Goal: Information Seeking & Learning: Learn about a topic

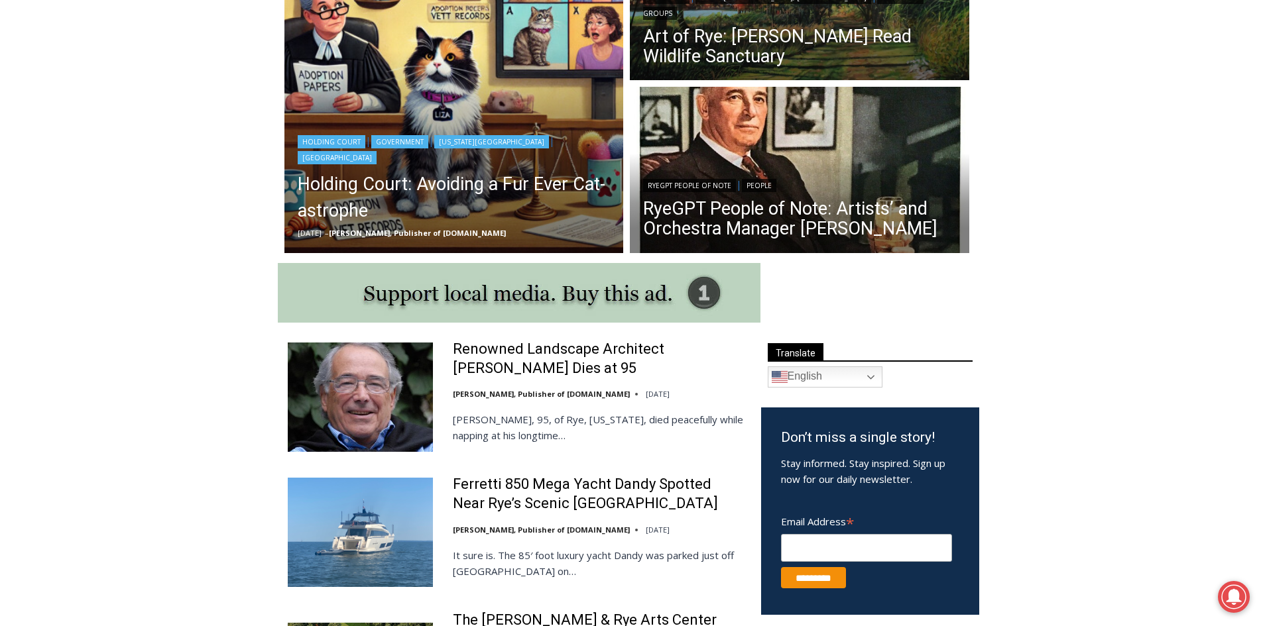
scroll to position [464, 0]
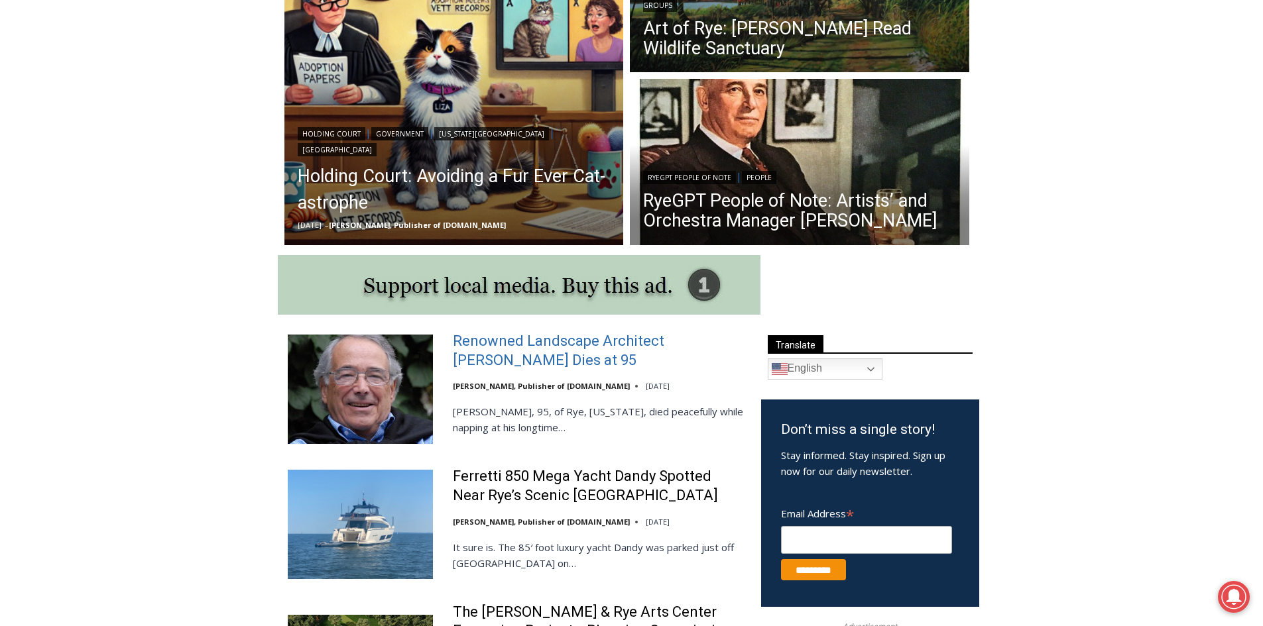
click at [554, 363] on link "Renowned Landscape Architect [PERSON_NAME] Dies at 95" at bounding box center [598, 351] width 291 height 38
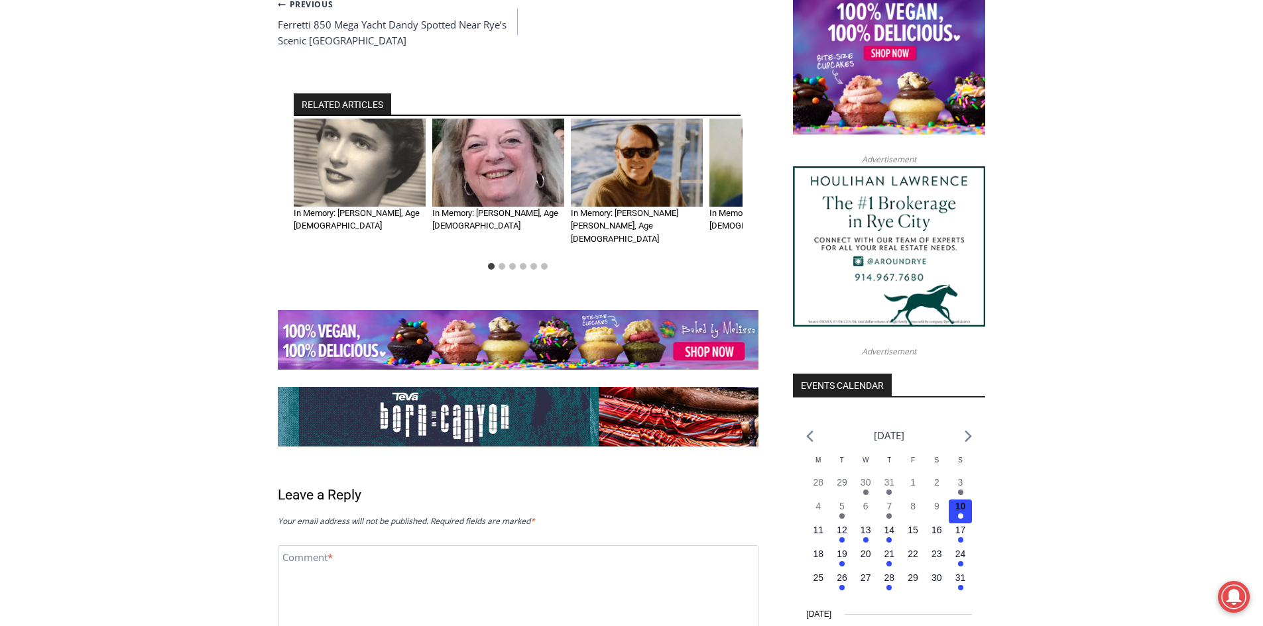
scroll to position [1260, 0]
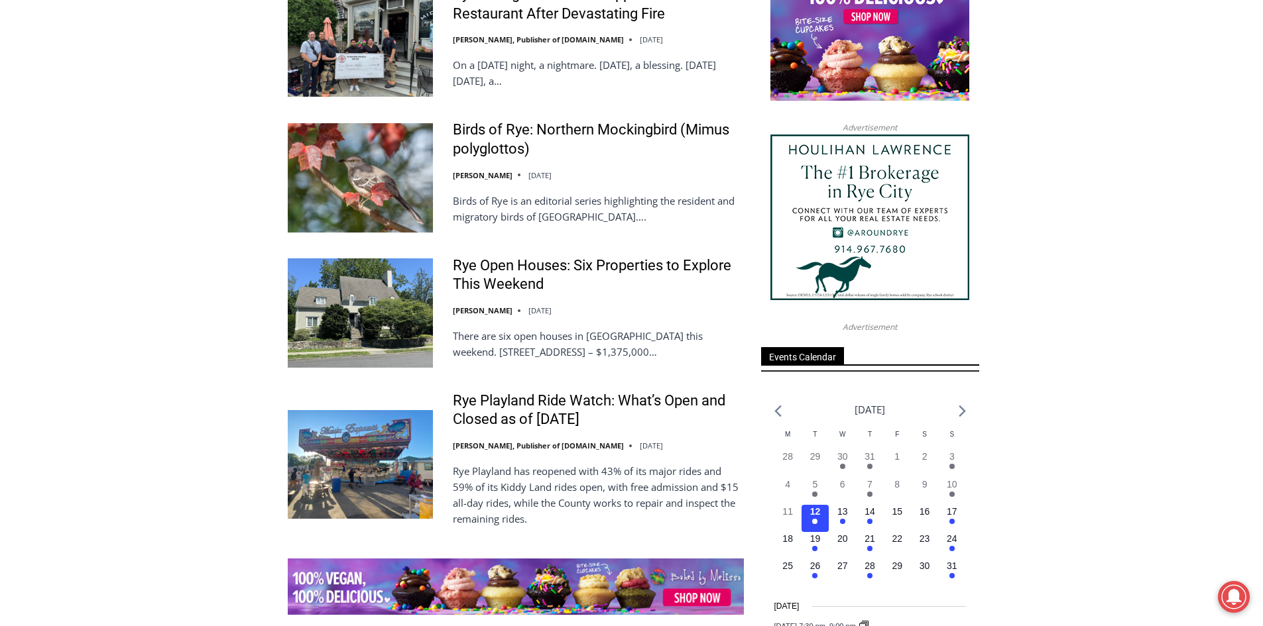
scroll to position [1591, 0]
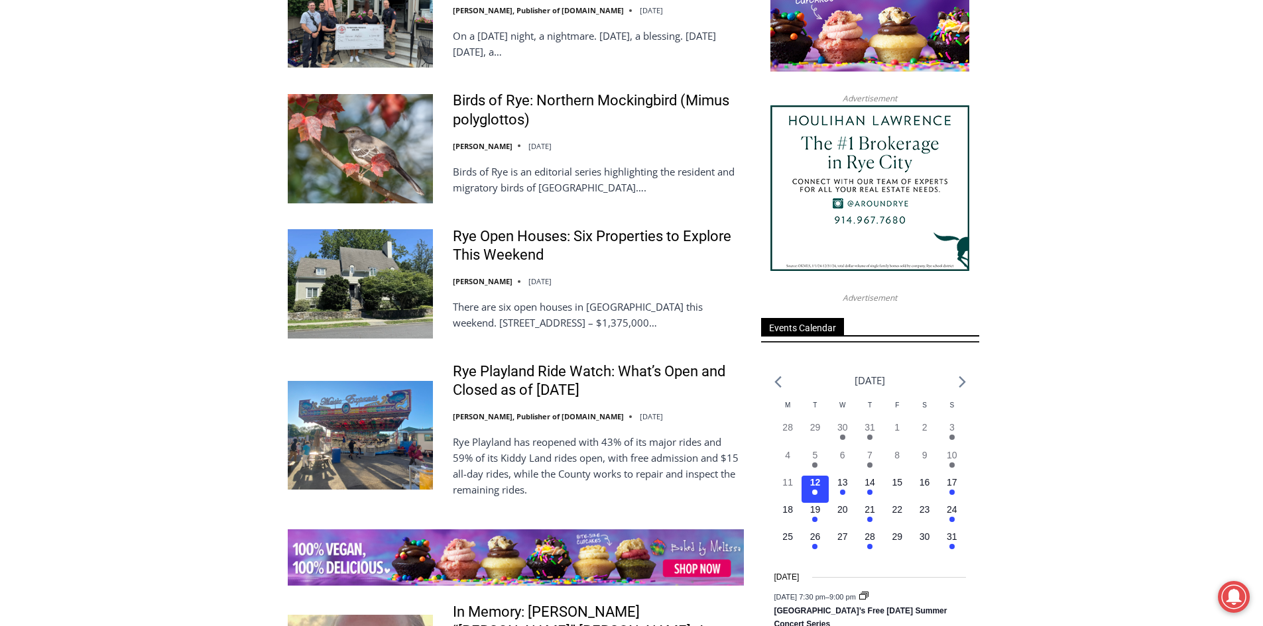
click at [401, 265] on img at bounding box center [360, 283] width 145 height 109
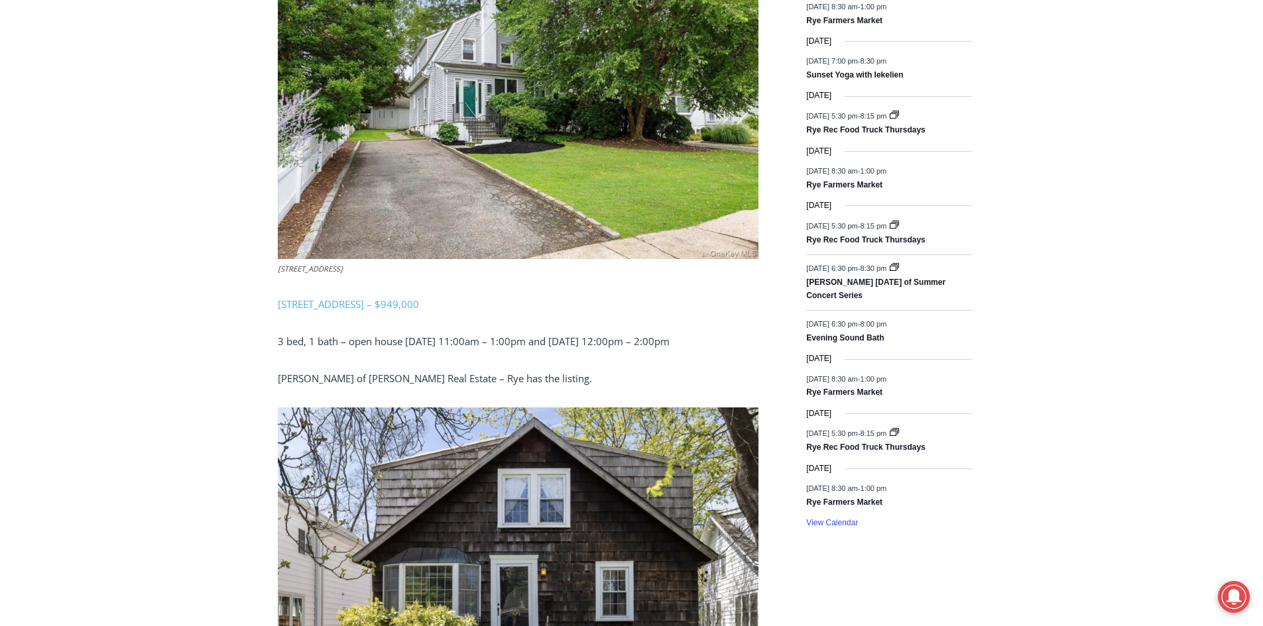
scroll to position [1763, 0]
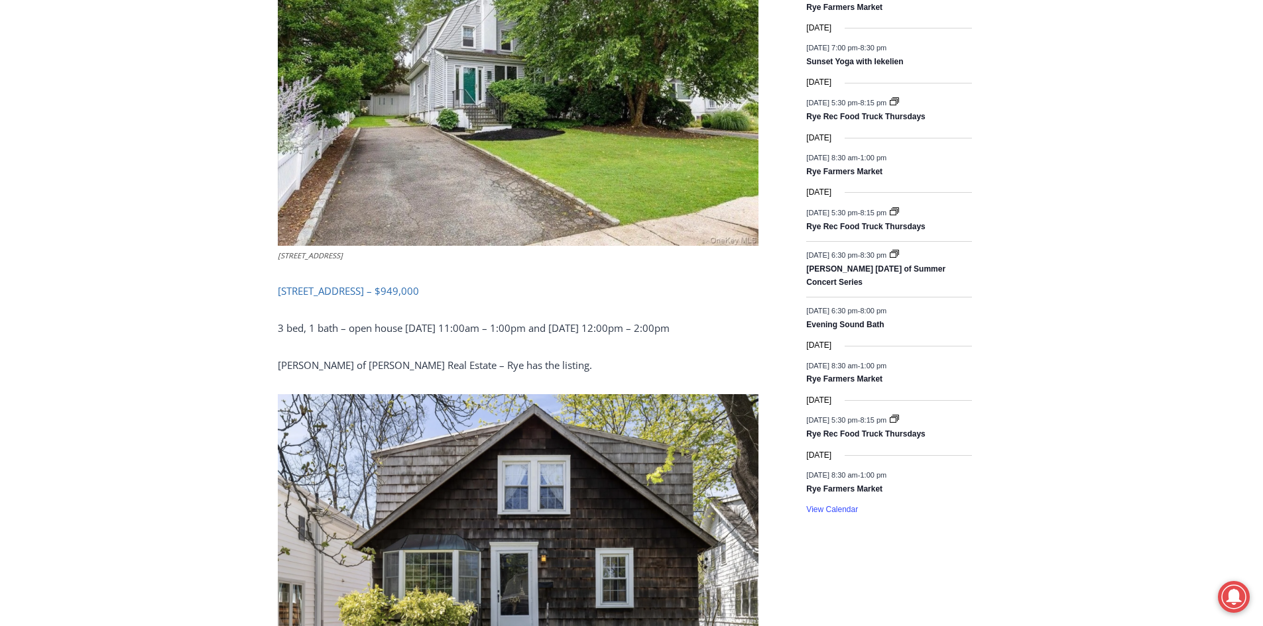
click at [345, 292] on span "108 Midland Avenue, Rye – $949,000" at bounding box center [348, 290] width 141 height 13
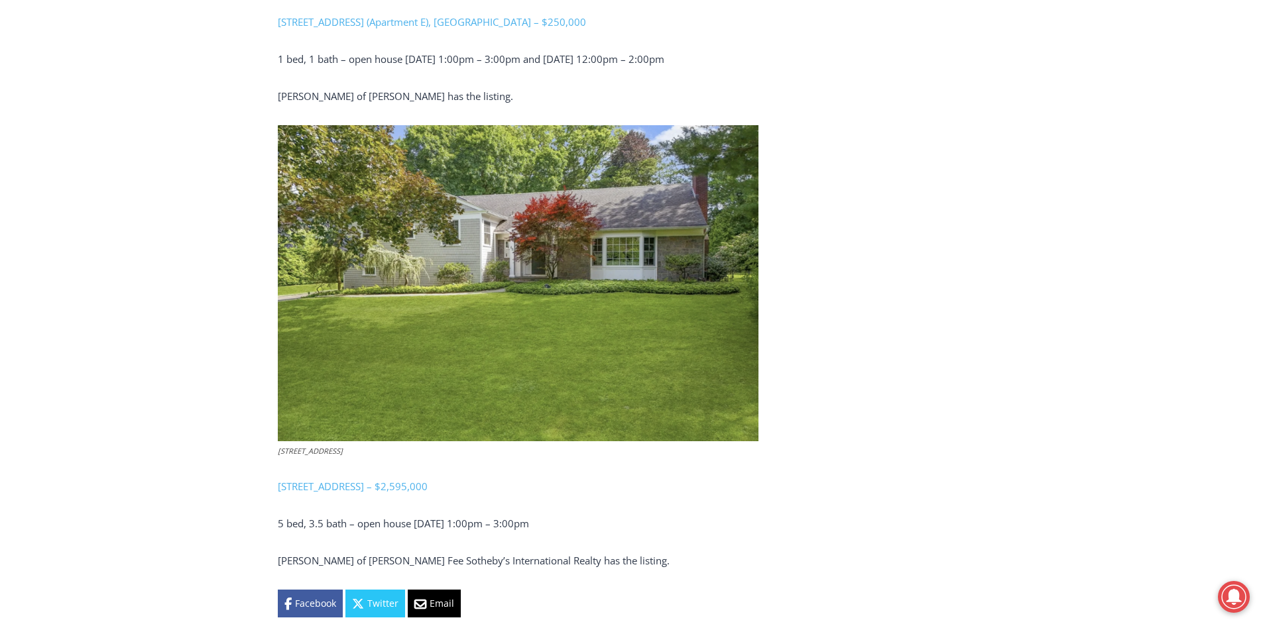
scroll to position [2957, 0]
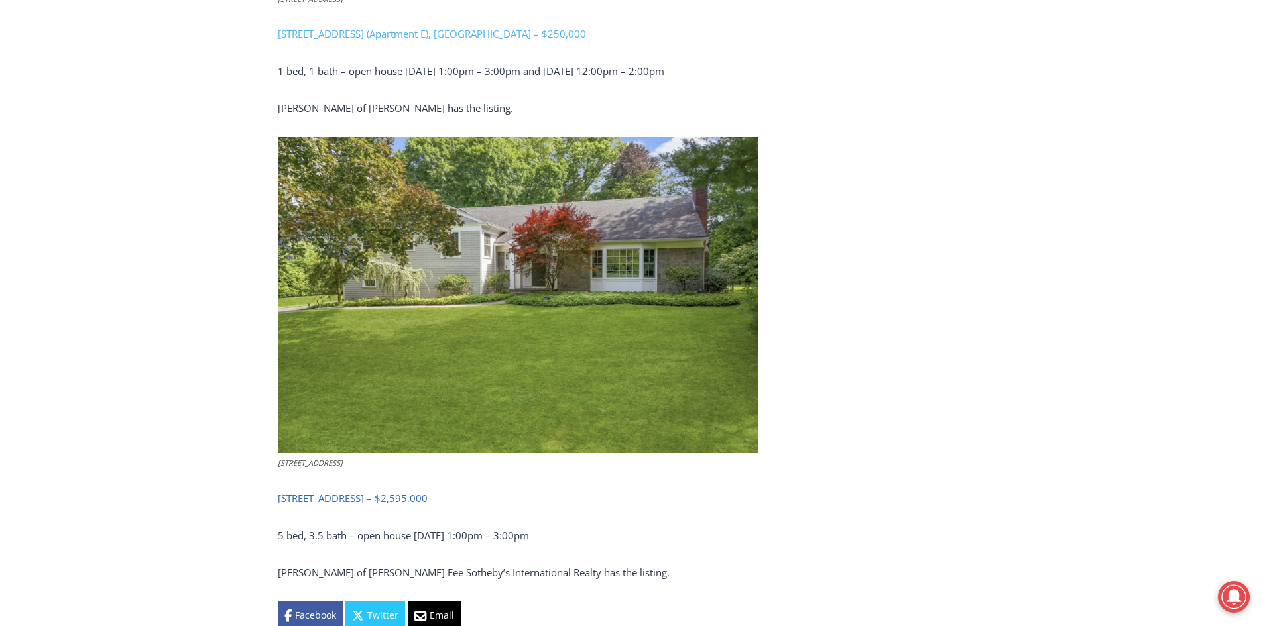
click at [351, 497] on span "68 Greenhaven Road, Rye – $2,595,000" at bounding box center [353, 498] width 150 height 13
